Goal: Navigation & Orientation: Find specific page/section

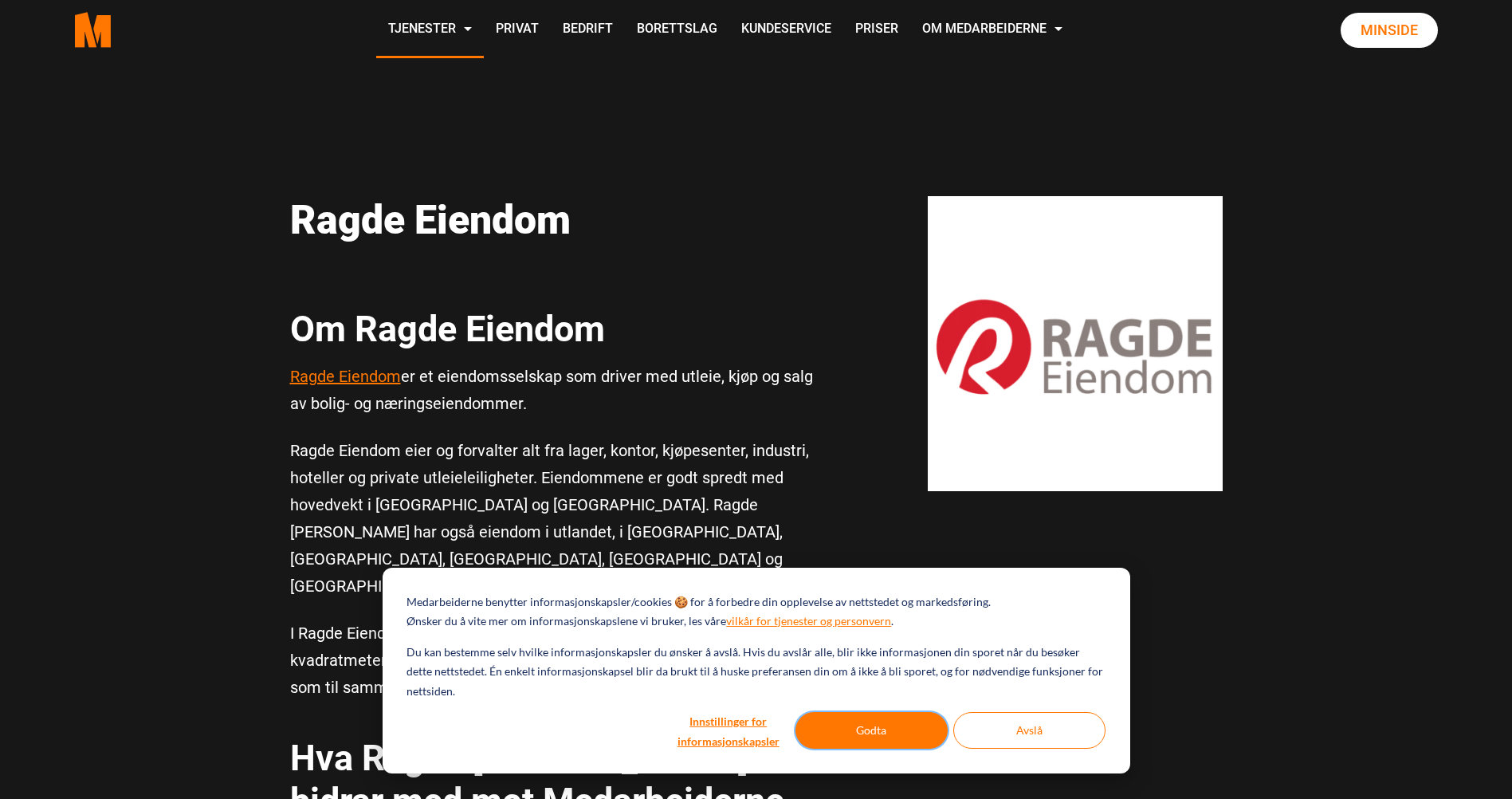
click at [851, 727] on button "Godta" at bounding box center [872, 730] width 152 height 37
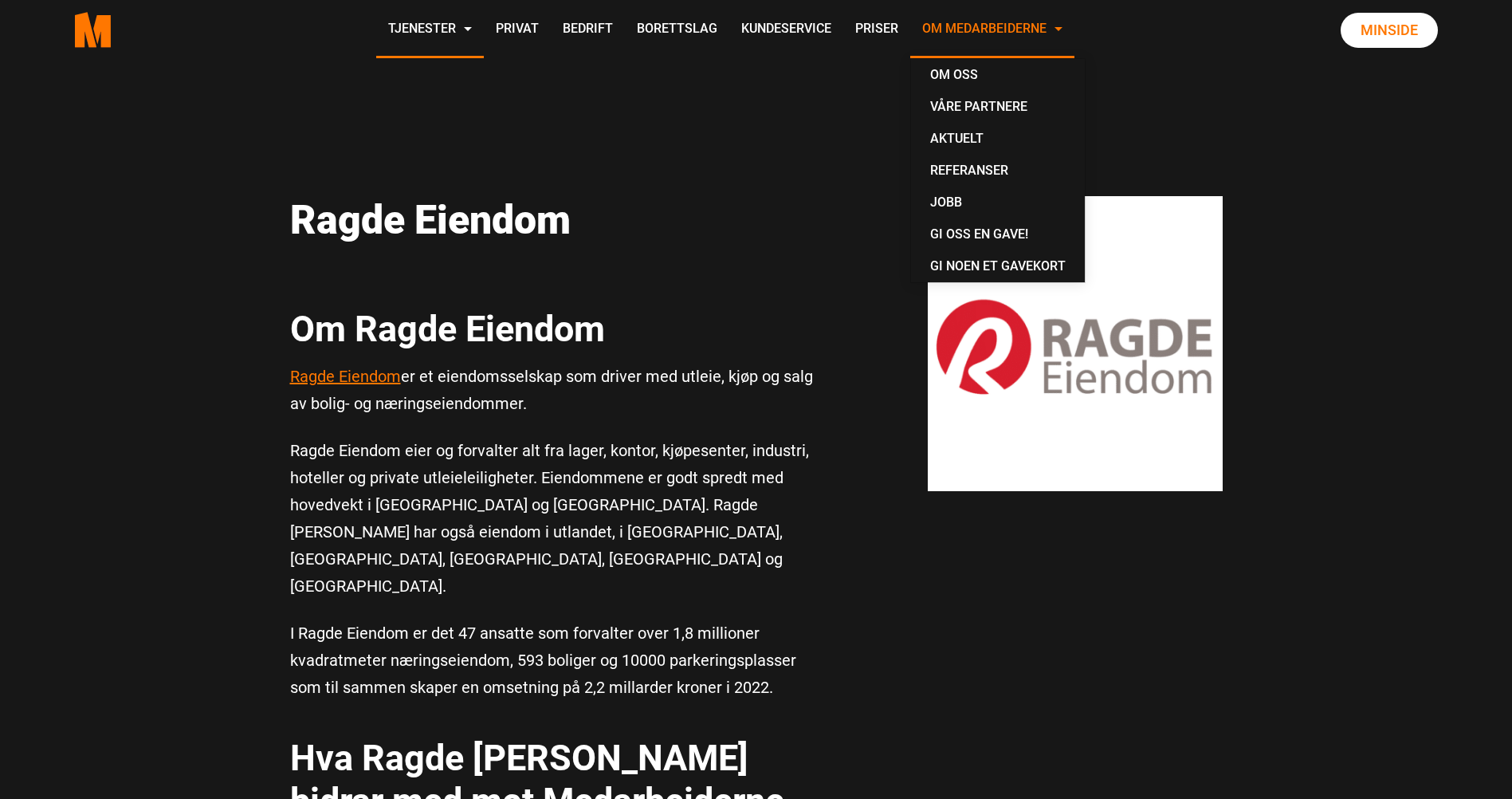
click at [986, 25] on link "Om Medarbeiderne" at bounding box center [992, 30] width 164 height 57
drag, startPoint x: 986, startPoint y: 25, endPoint x: 952, endPoint y: 78, distance: 63.0
click at [952, 78] on link "Om oss" at bounding box center [998, 75] width 161 height 32
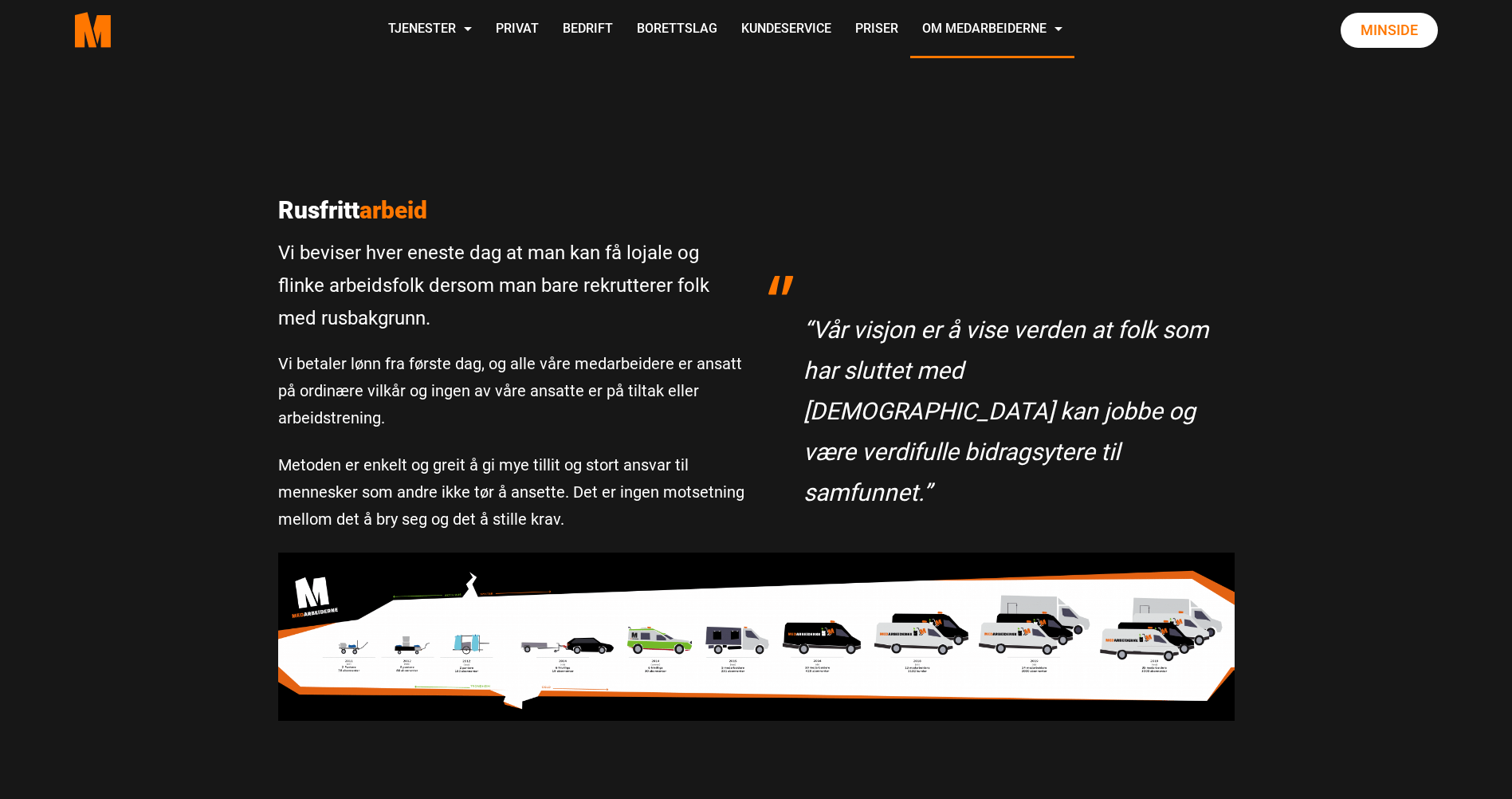
scroll to position [80, 0]
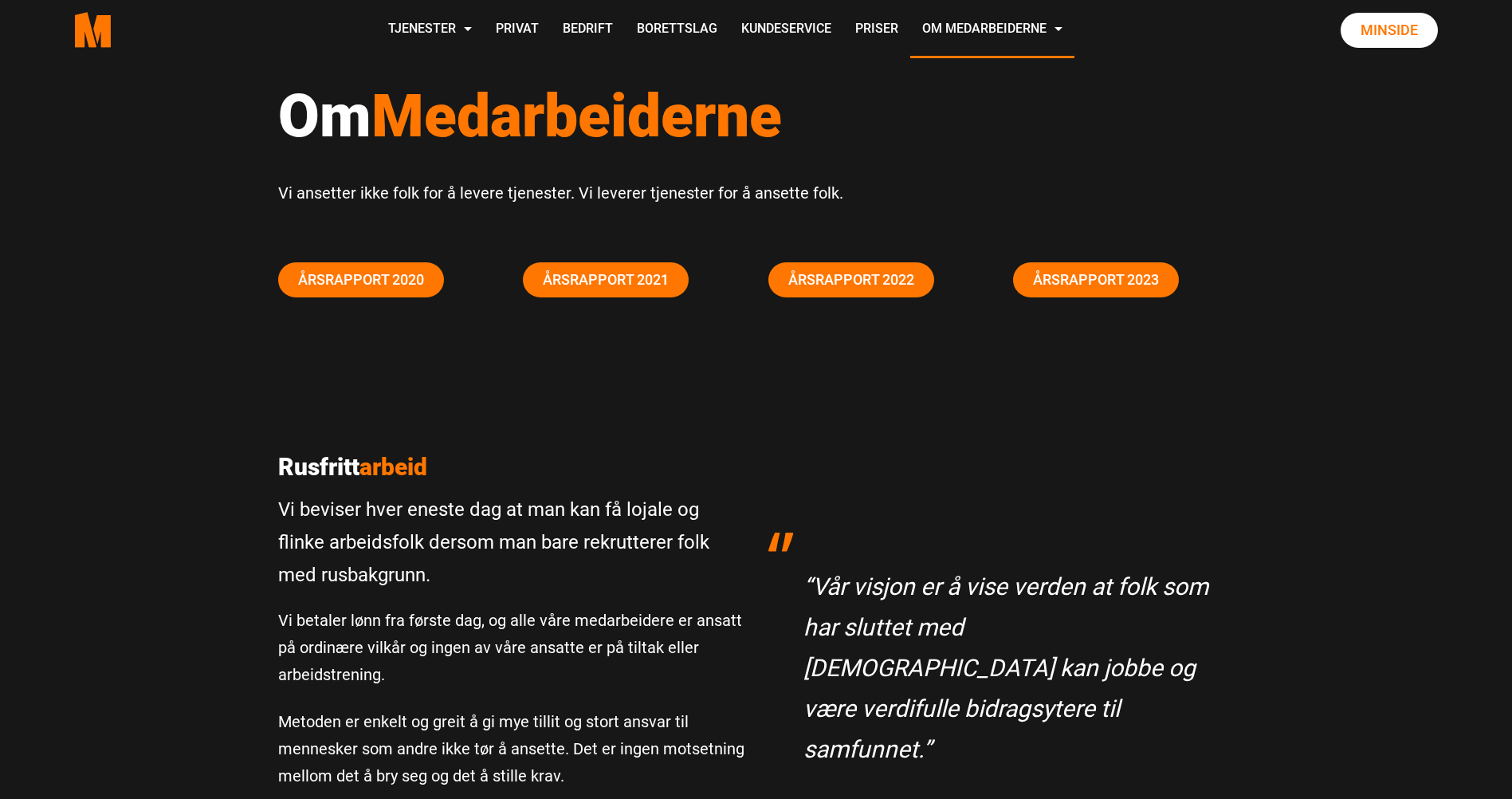
click at [275, 219] on div "Om Medarbeiderne Vi ansetter ikke folk for å levere tjenester. Vi leverer tjene…" at bounding box center [756, 152] width 980 height 218
